Goal: Transaction & Acquisition: Purchase product/service

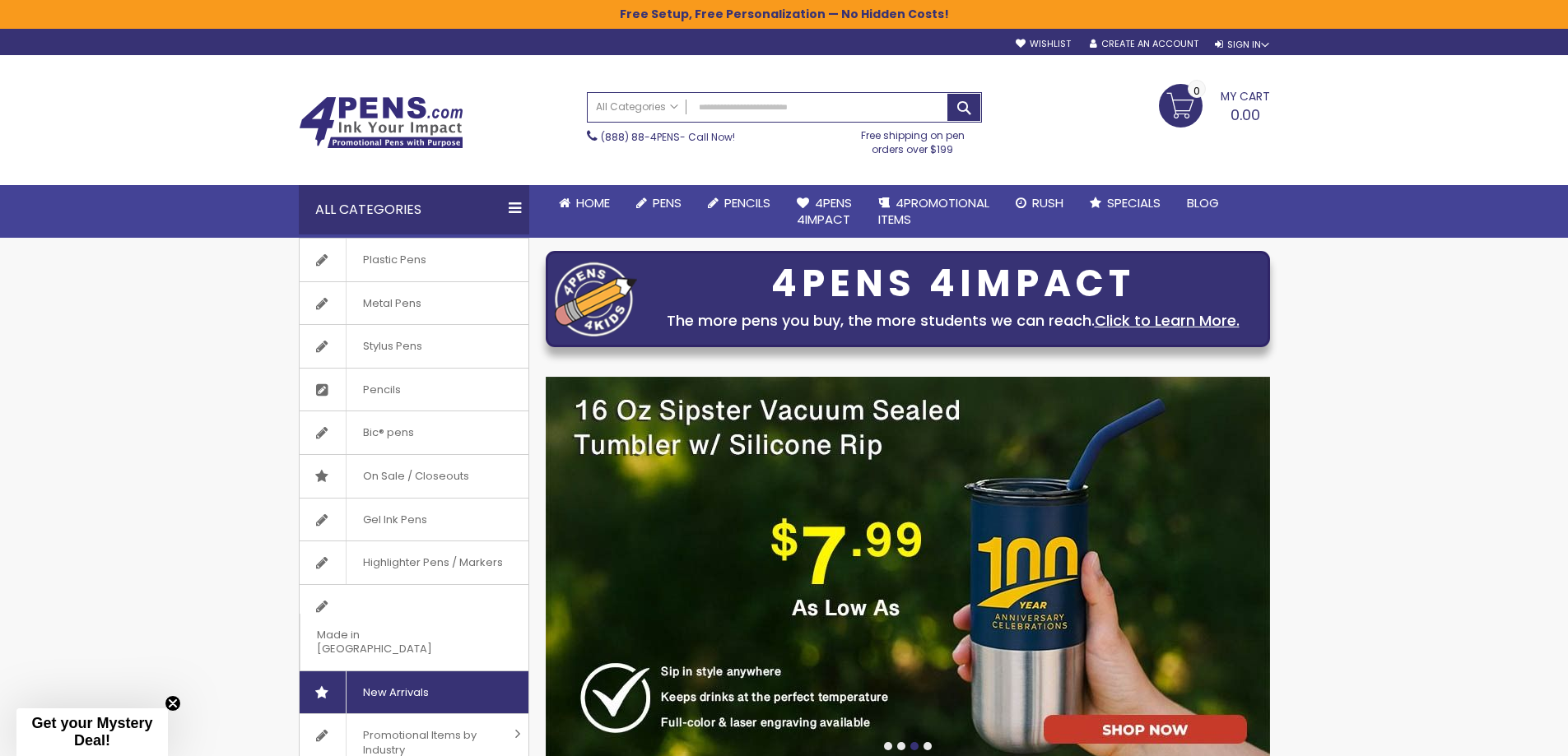
click at [412, 671] on span "New Arrivals" at bounding box center [395, 693] width 99 height 43
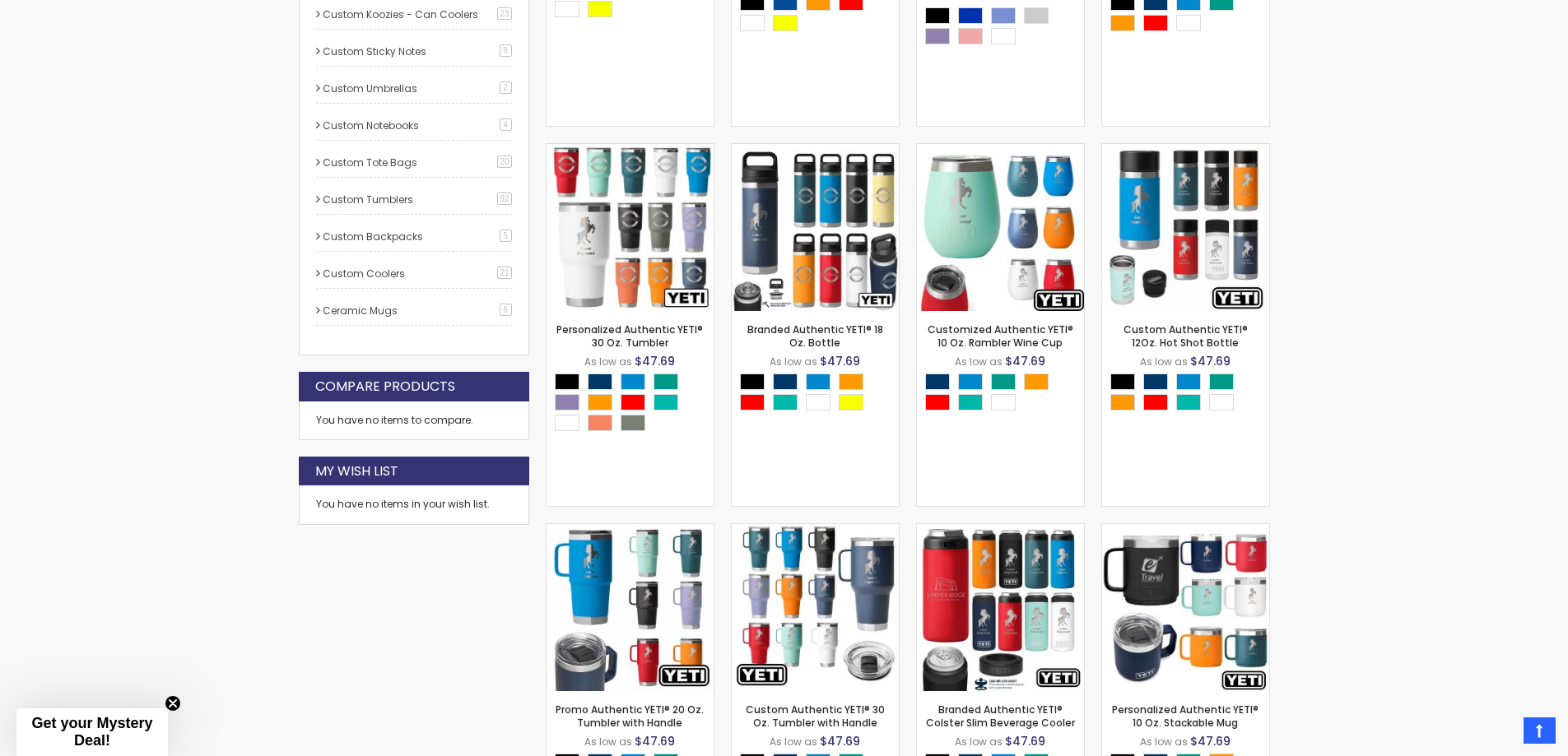
scroll to position [905, 0]
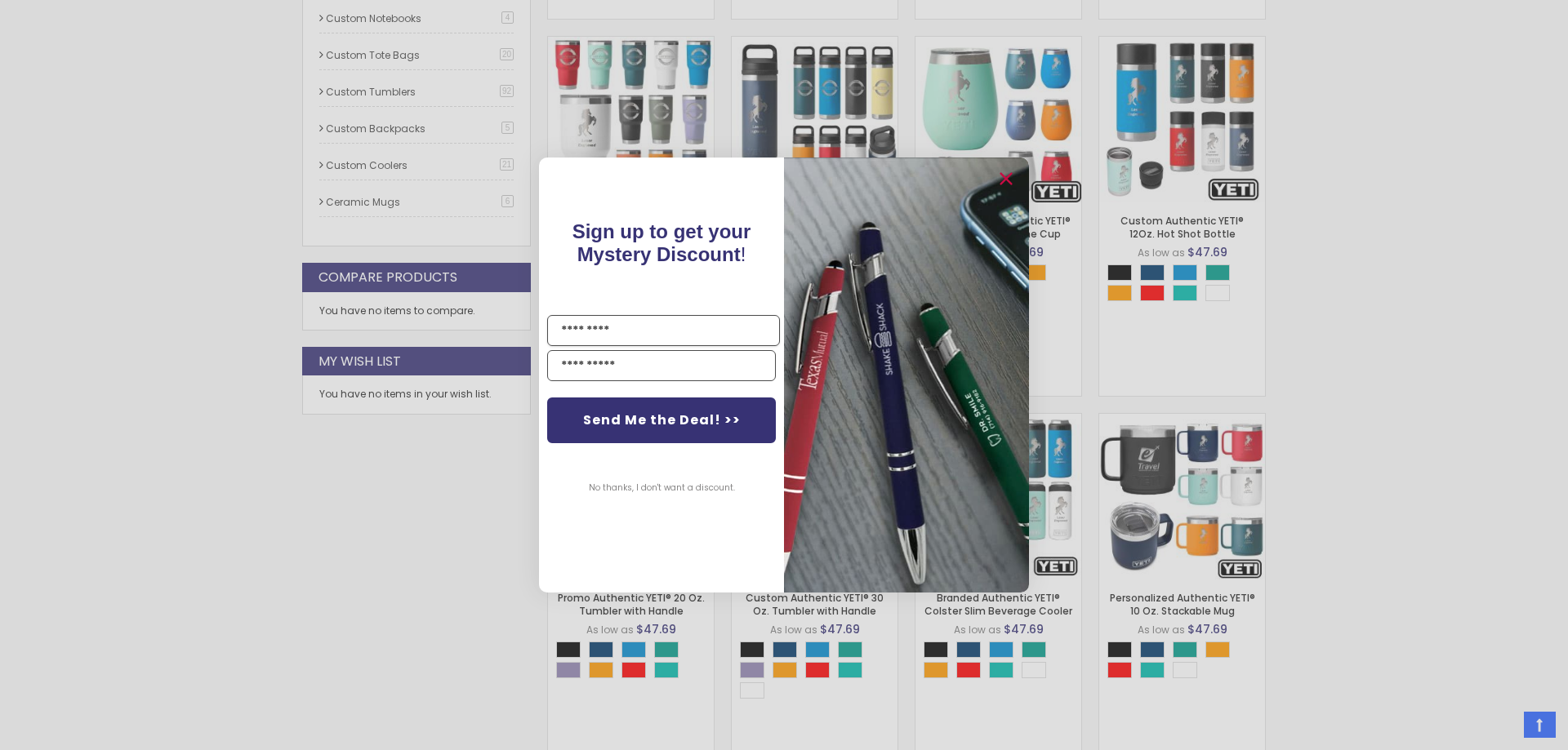
drag, startPoint x: 1561, startPoint y: 67, endPoint x: 1596, endPoint y: 331, distance: 266.3
click at [1001, 183] on icon "Close dialog" at bounding box center [1005, 178] width 11 height 11
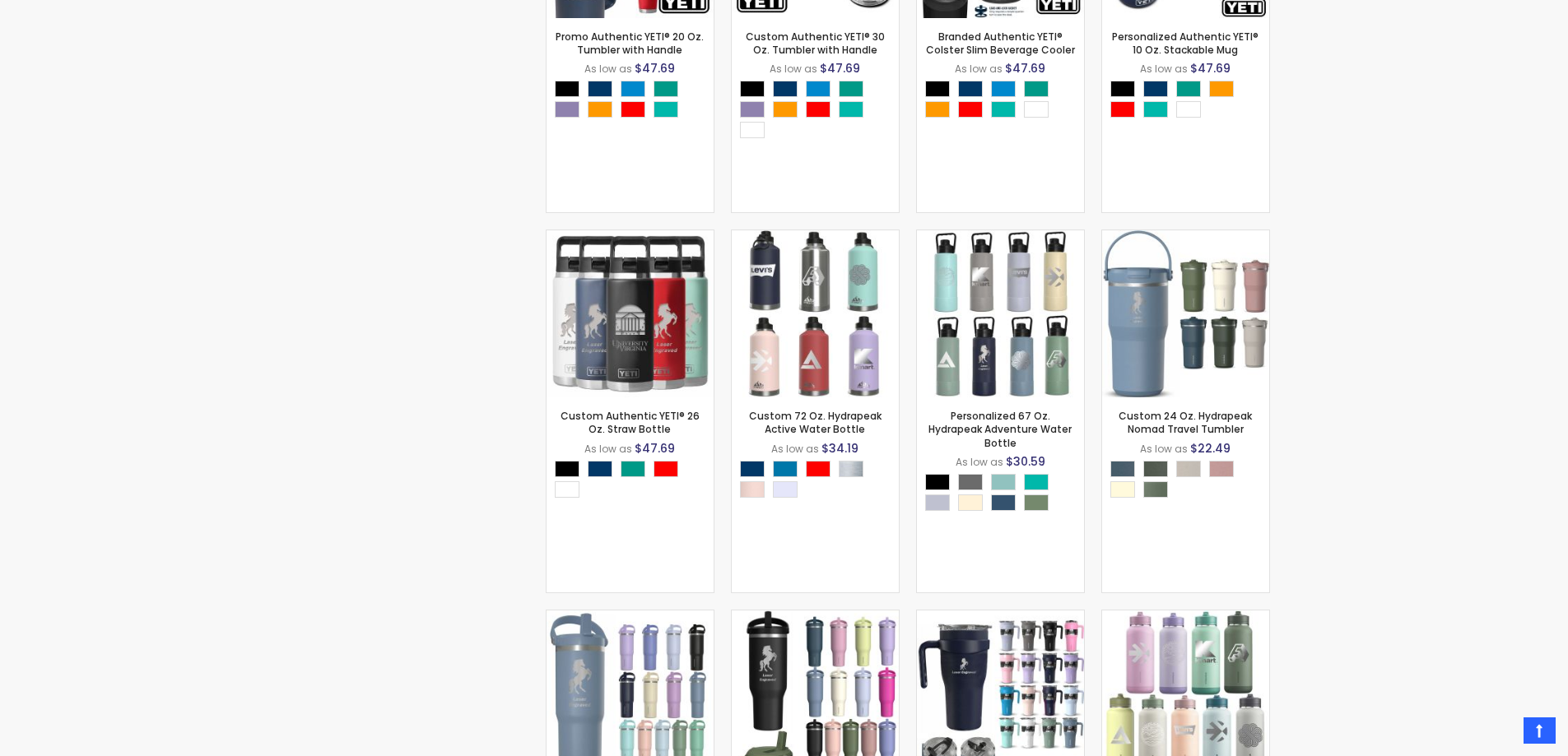
scroll to position [0, 0]
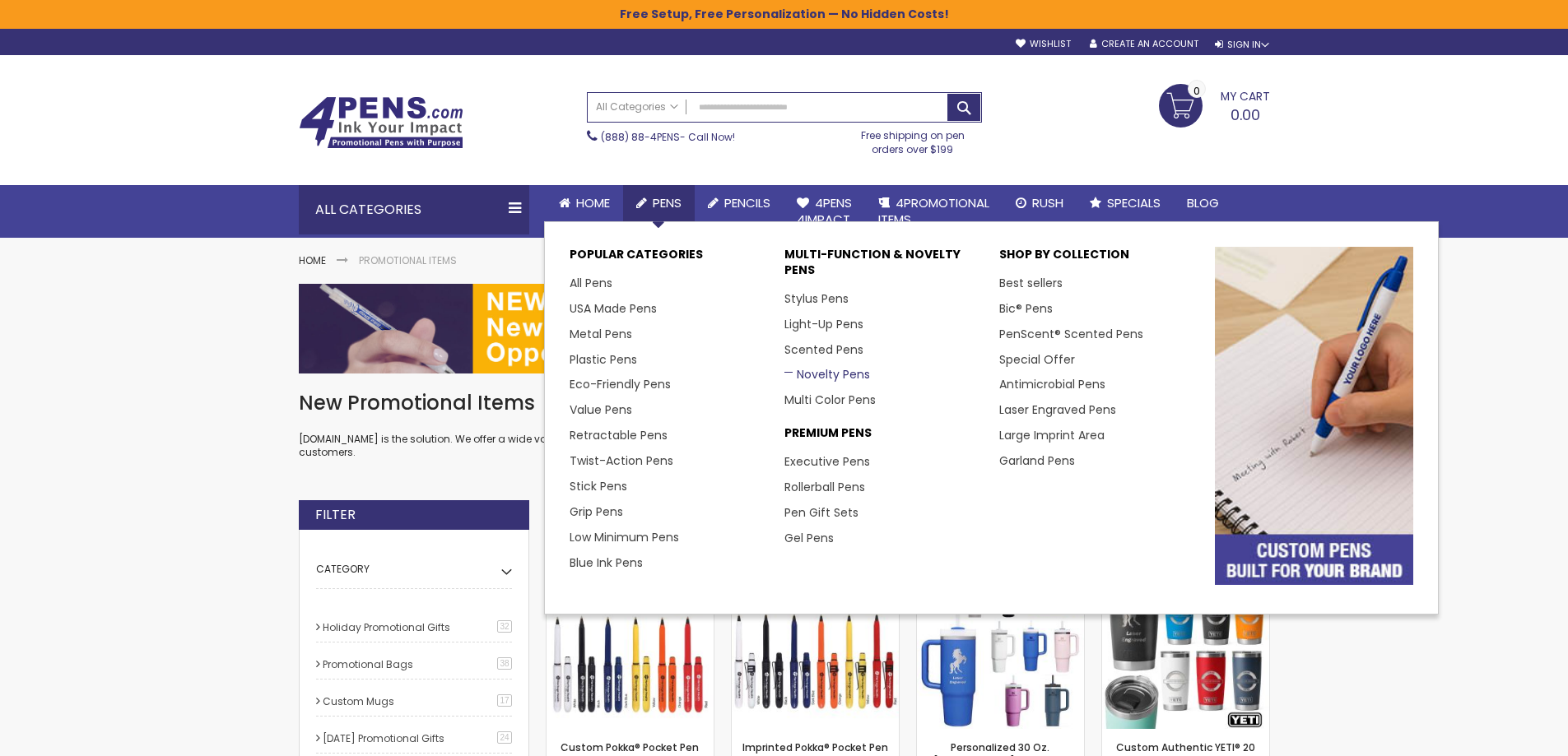
click at [823, 372] on link "Novelty Pens" at bounding box center [827, 375] width 86 height 17
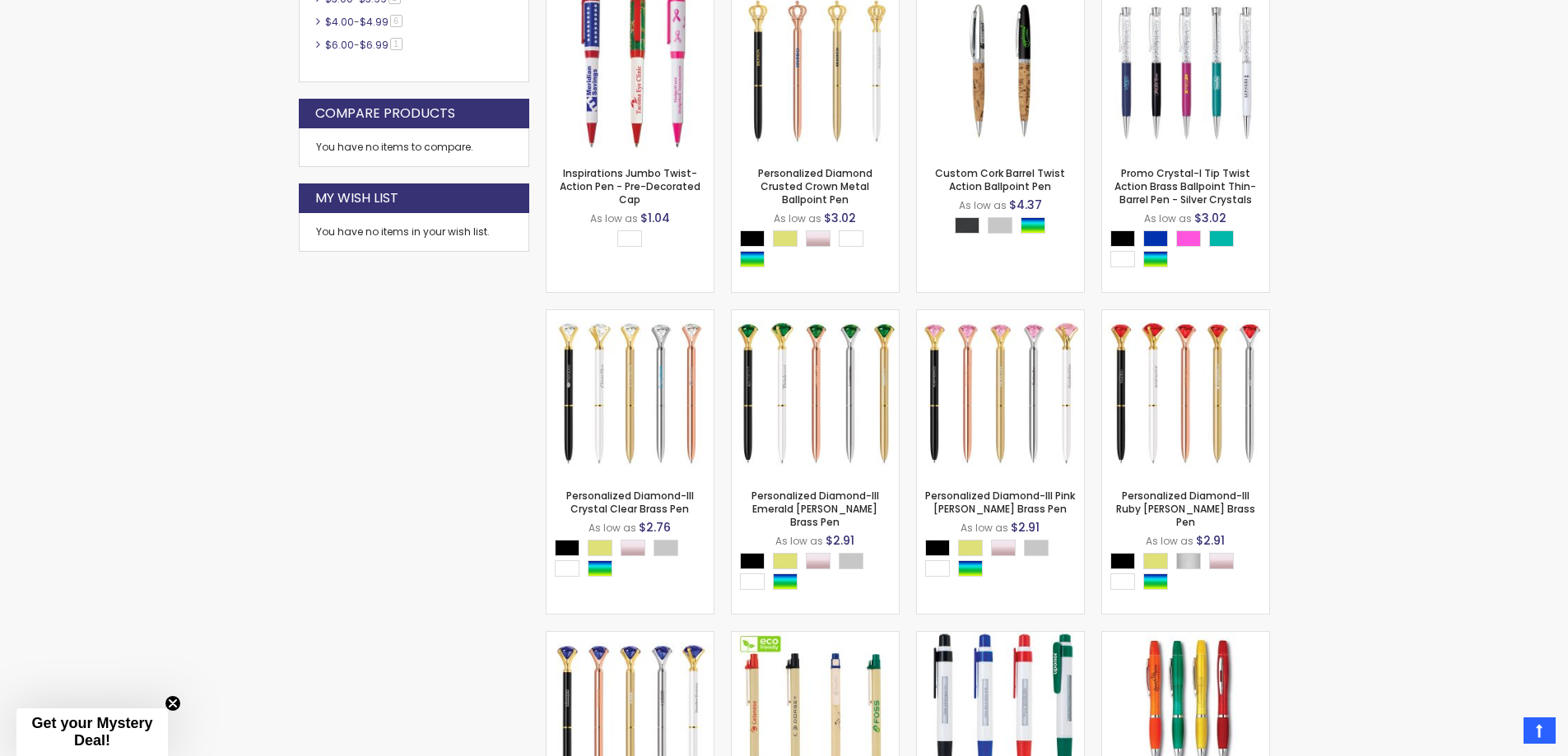
scroll to position [734, 0]
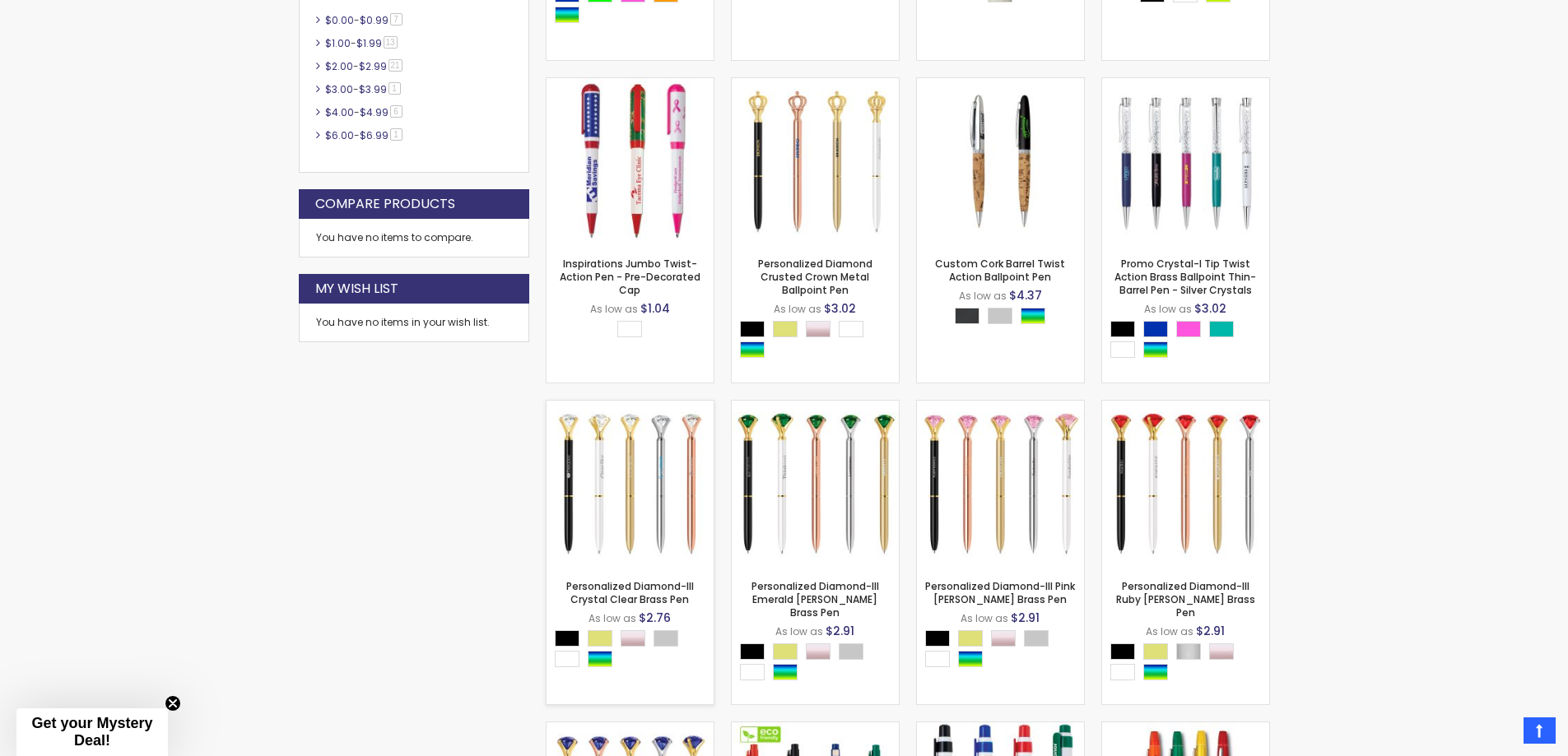
click at [644, 477] on img at bounding box center [630, 485] width 167 height 167
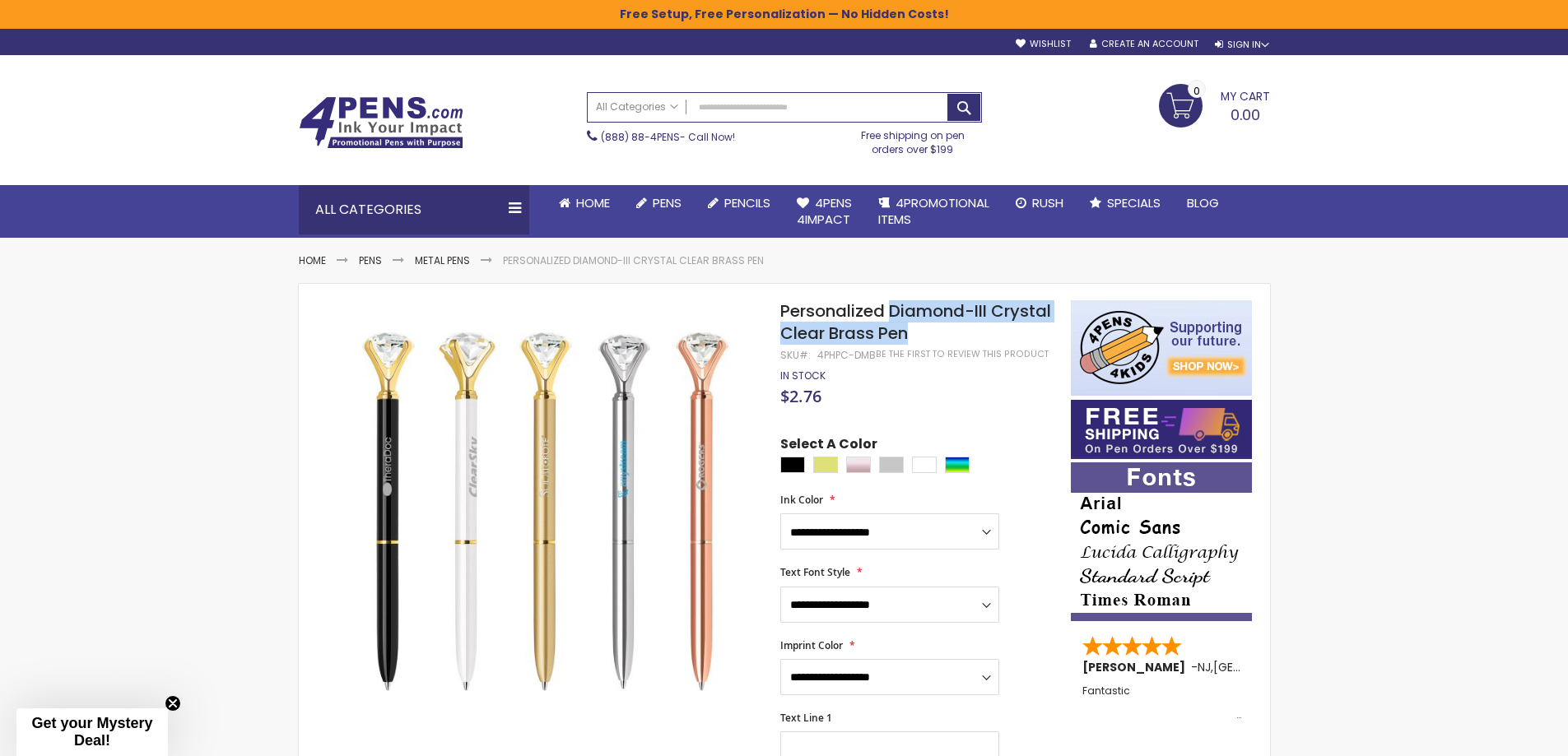
drag, startPoint x: 891, startPoint y: 310, endPoint x: 926, endPoint y: 329, distance: 39.8
click at [926, 329] on h1 "Personalized Diamond-III Crystal Clear Brass Pen" at bounding box center [917, 322] width 273 height 44
copy span "Diamond-III Crystal Clear Brass Pen"
